Goal: Download file/media

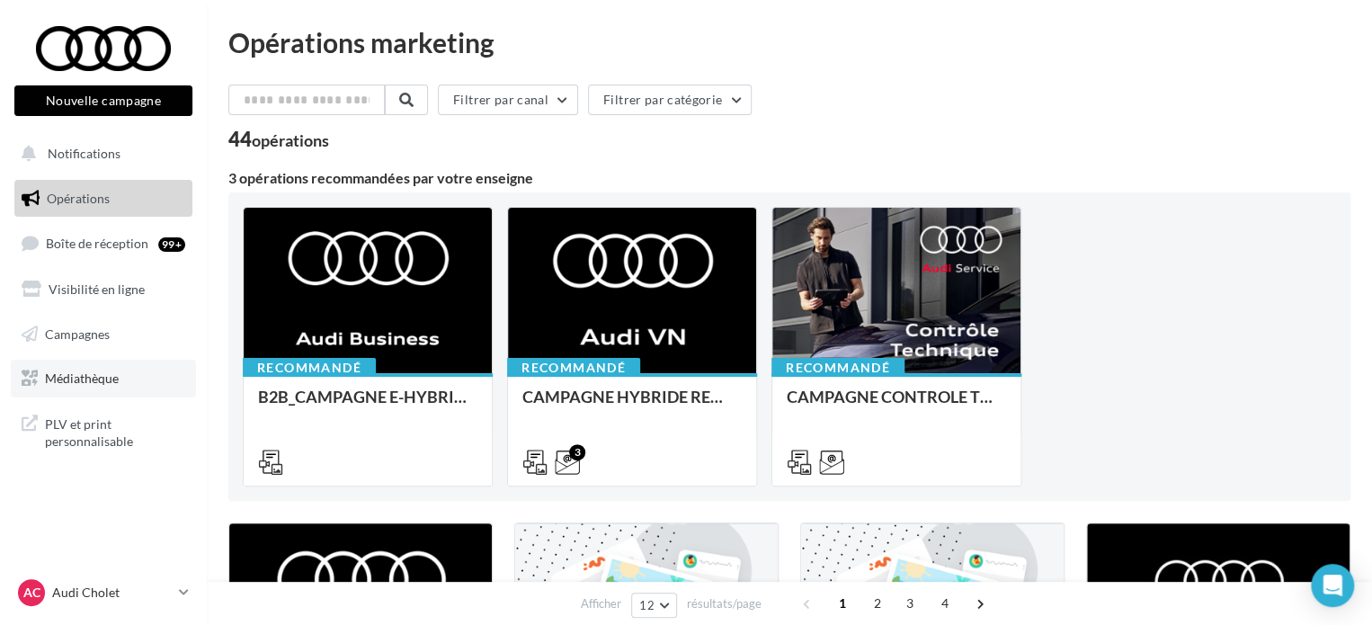
click at [75, 380] on span "Médiathèque" at bounding box center [82, 377] width 74 height 15
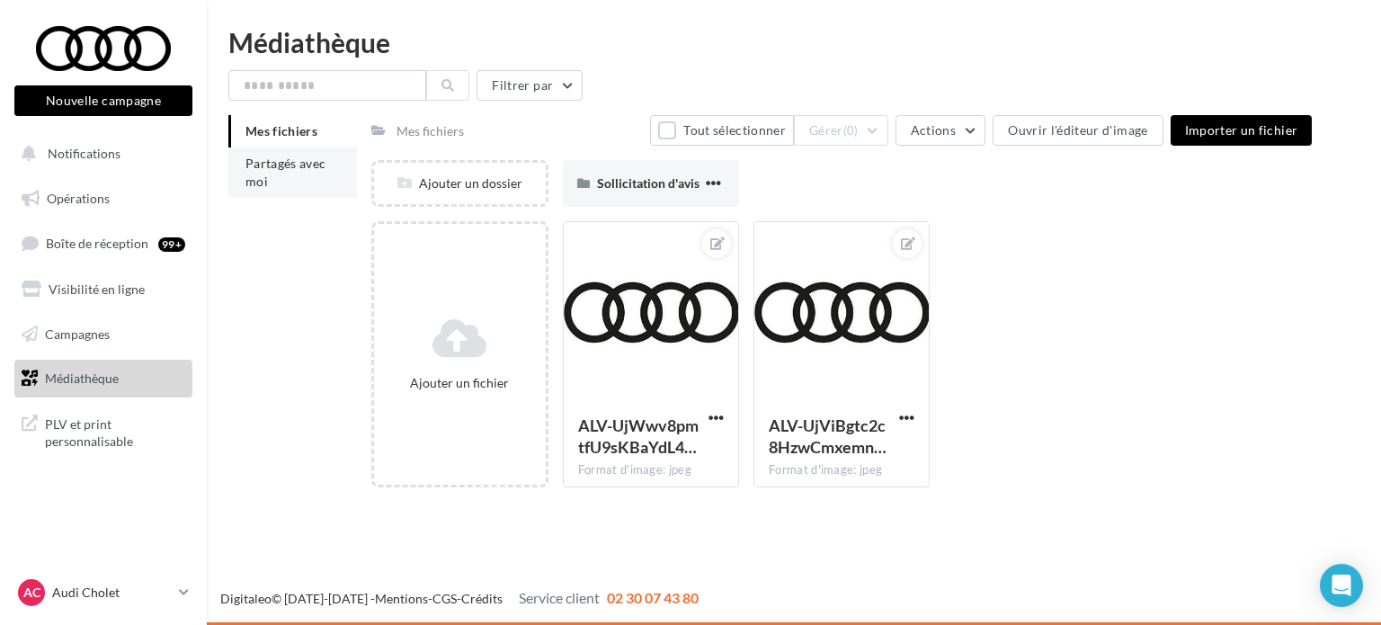
click at [280, 182] on li "Partagés avec moi" at bounding box center [292, 172] width 129 height 50
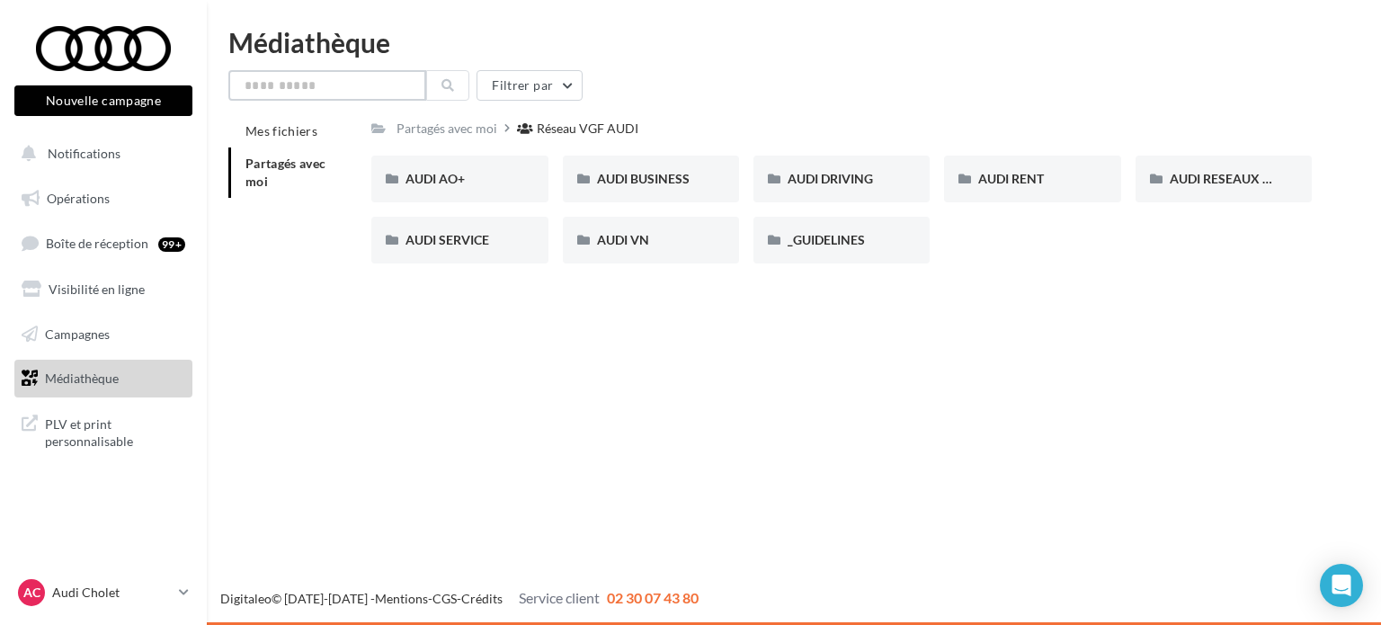
click at [376, 85] on input "text" at bounding box center [327, 85] width 198 height 31
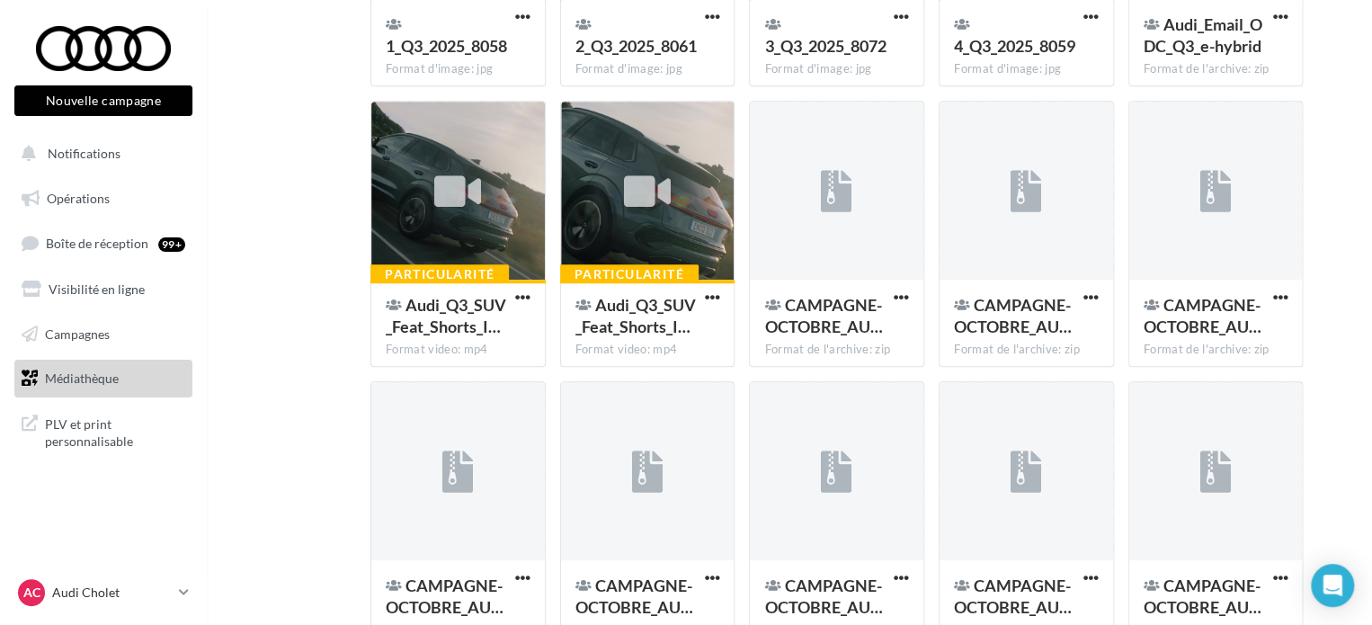
scroll to position [539, 0]
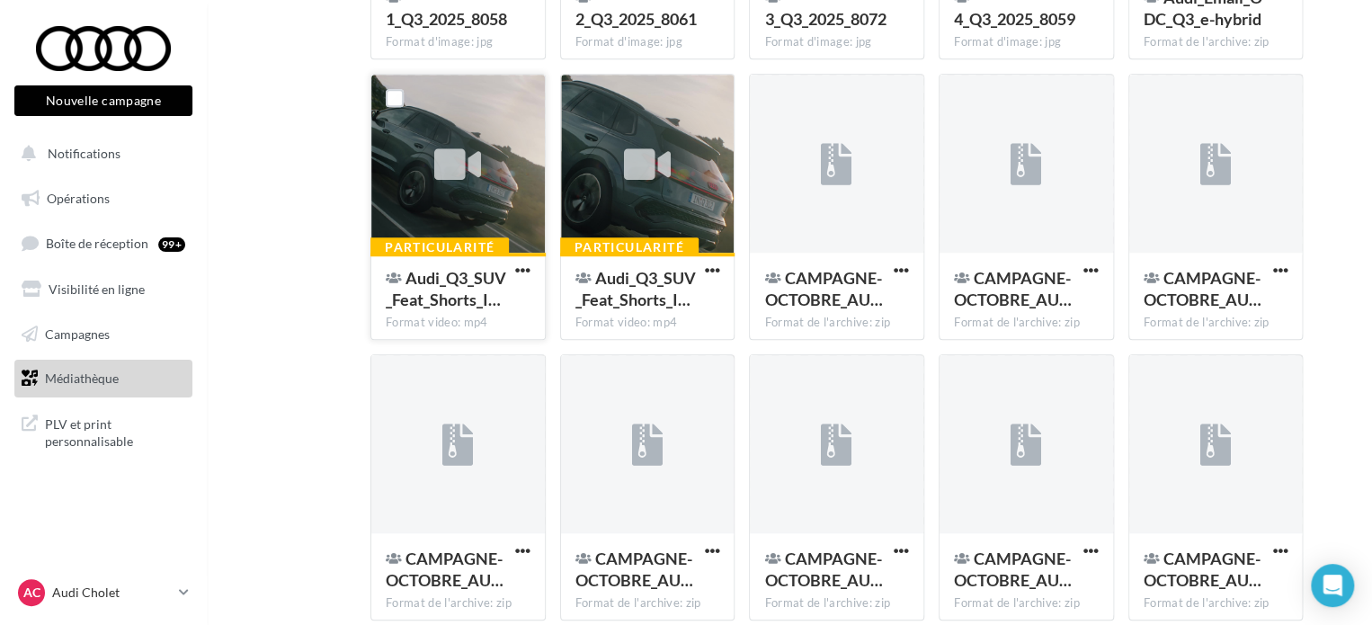
type input "**"
click at [456, 146] on icon at bounding box center [457, 164] width 47 height 41
click at [520, 269] on span "button" at bounding box center [522, 269] width 15 height 15
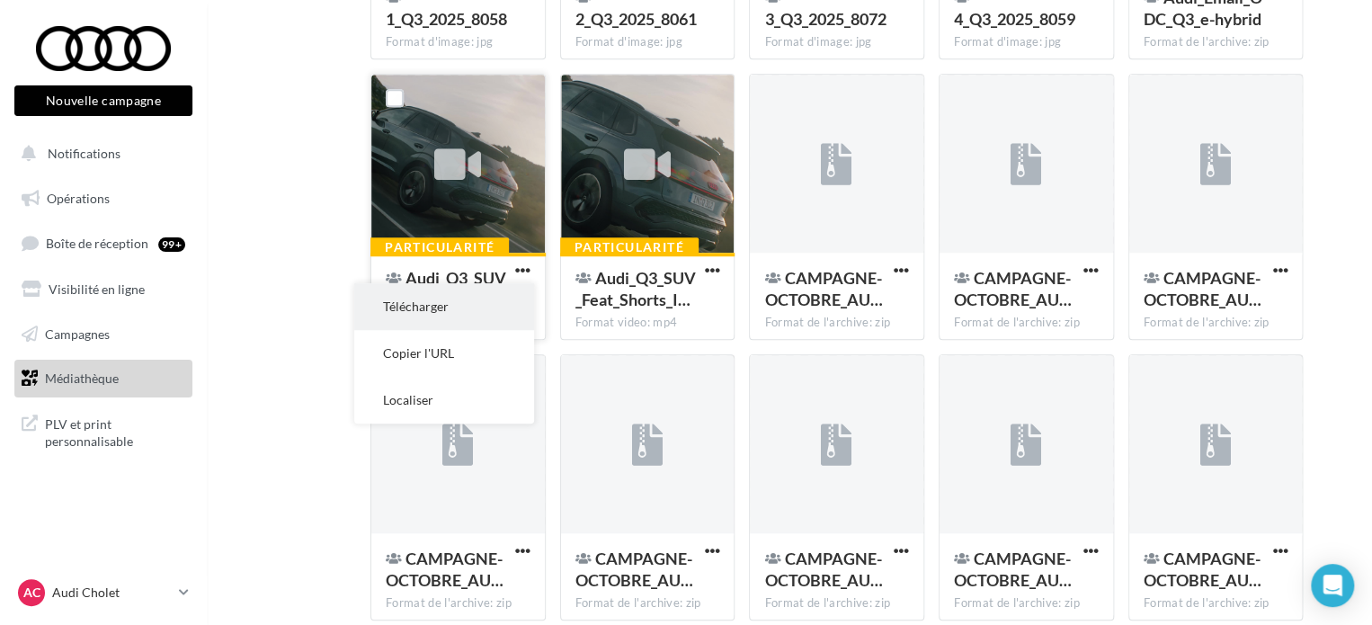
click at [495, 305] on button "Télécharger" at bounding box center [444, 306] width 180 height 47
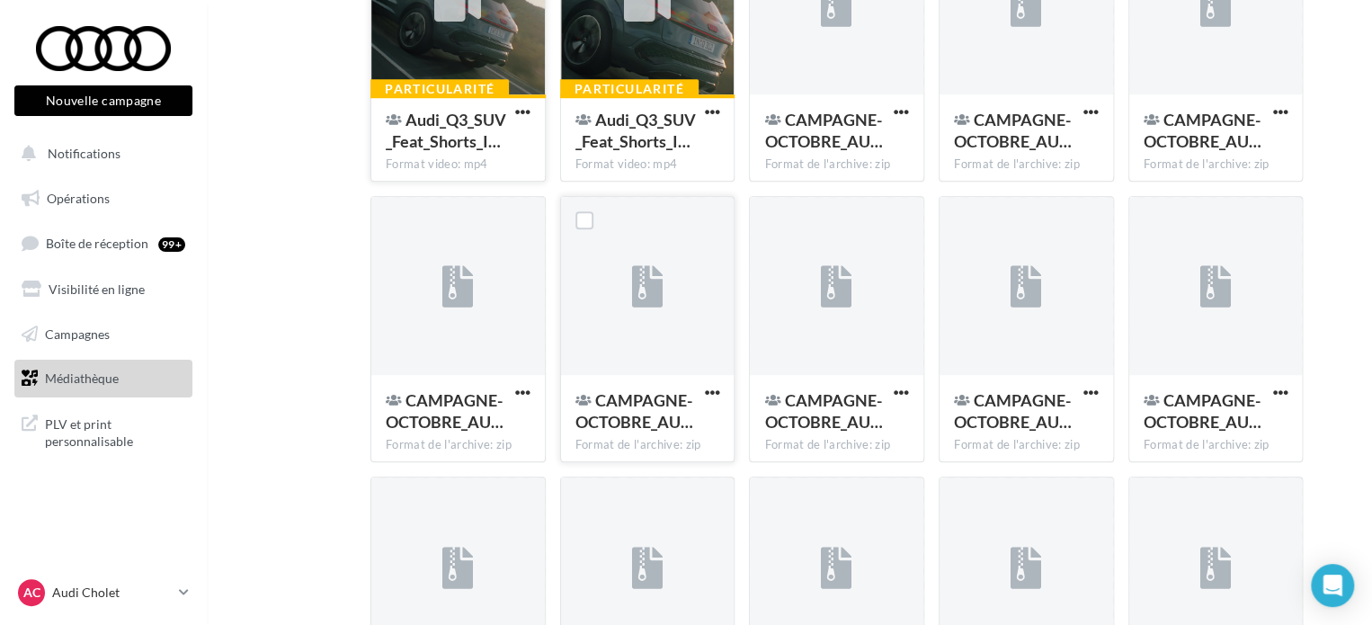
scroll to position [636, 0]
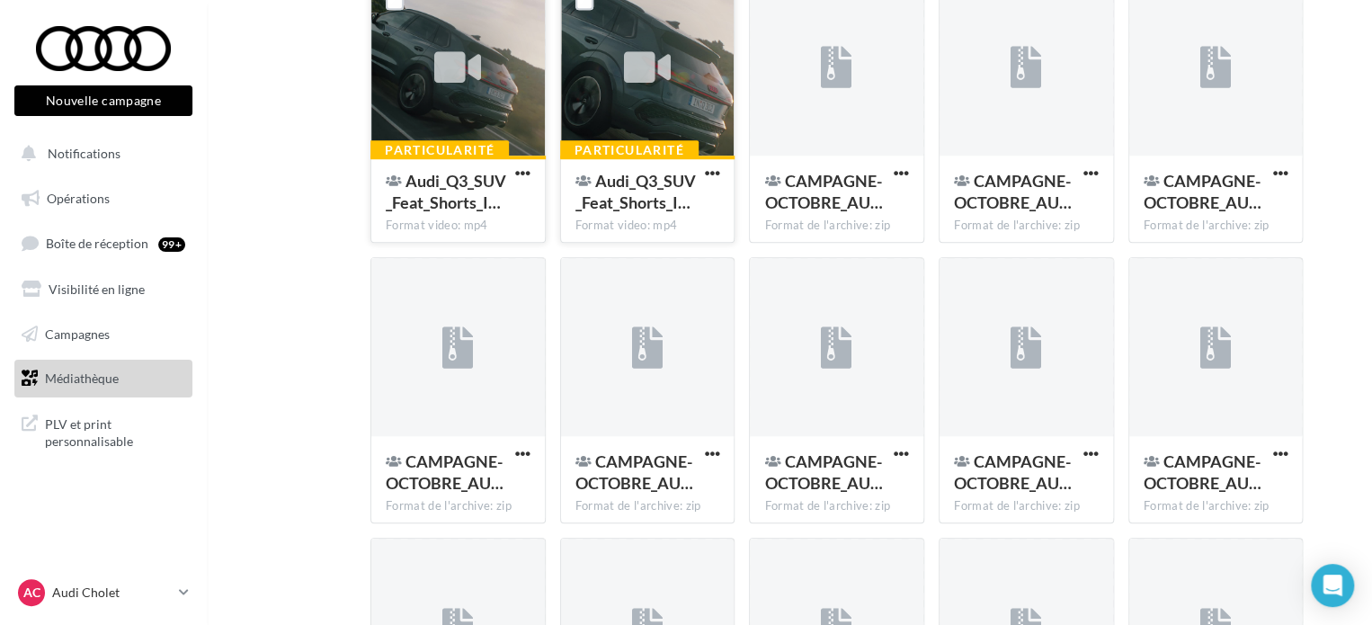
click at [676, 96] on div at bounding box center [647, 68] width 173 height 180
click at [715, 170] on span "button" at bounding box center [711, 172] width 15 height 15
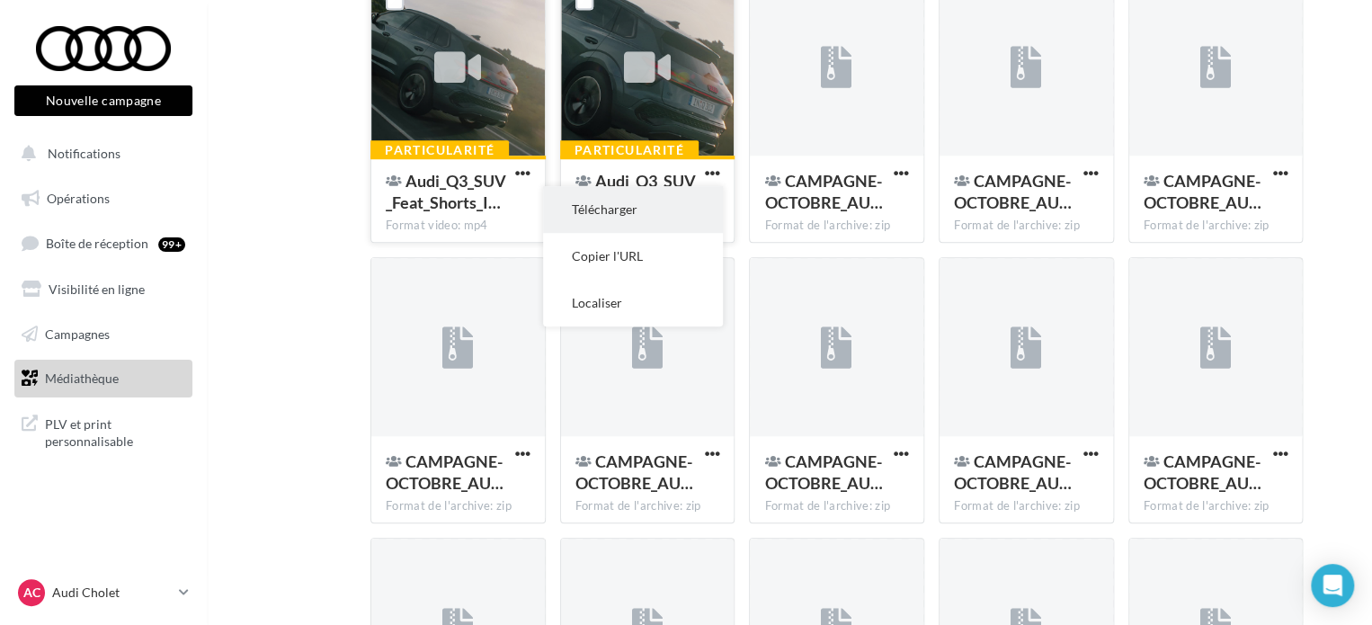
click at [683, 197] on button "Télécharger" at bounding box center [633, 209] width 180 height 47
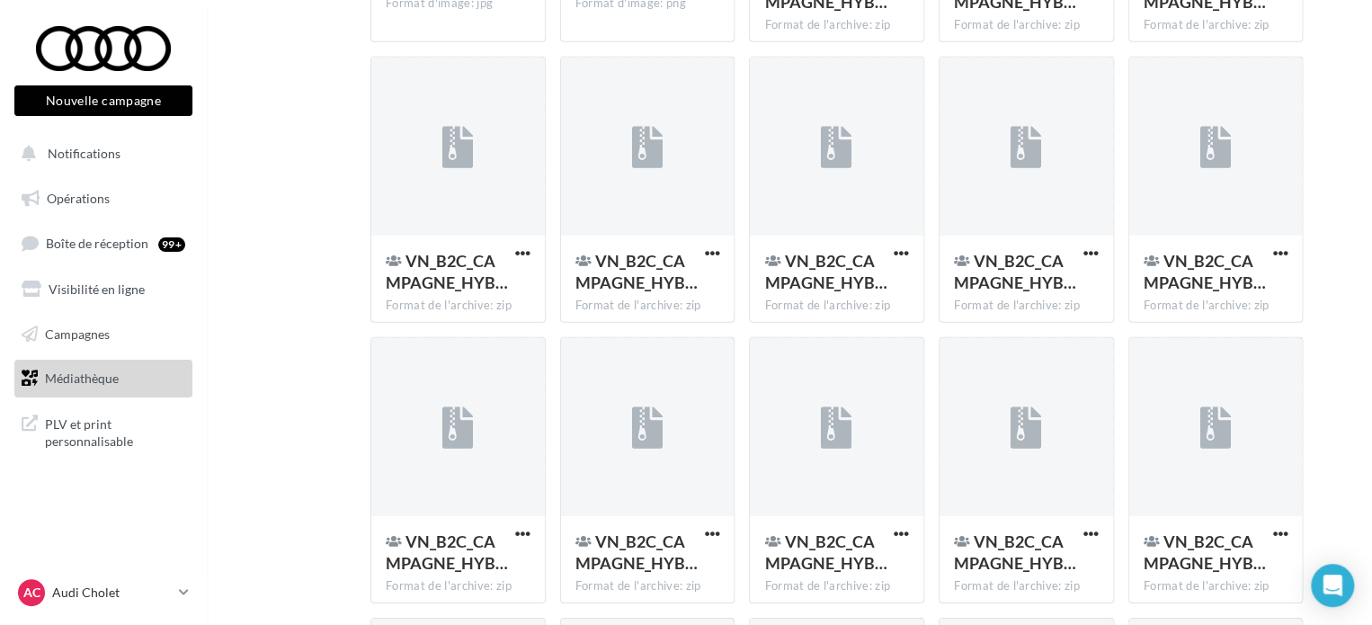
scroll to position [2524, 0]
